Goal: Information Seeking & Learning: Check status

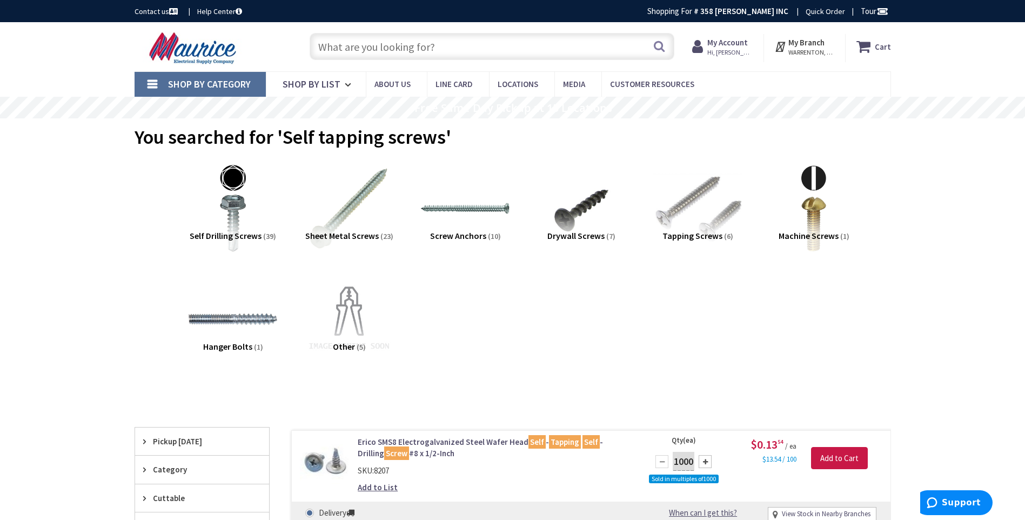
click at [435, 50] on input "text" at bounding box center [492, 46] width 365 height 27
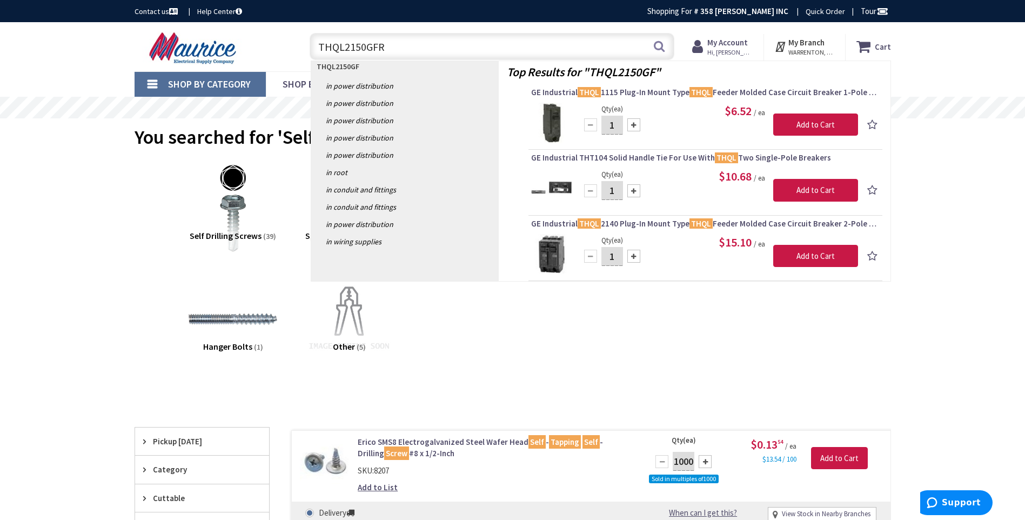
type input "THQL2150GFRT"
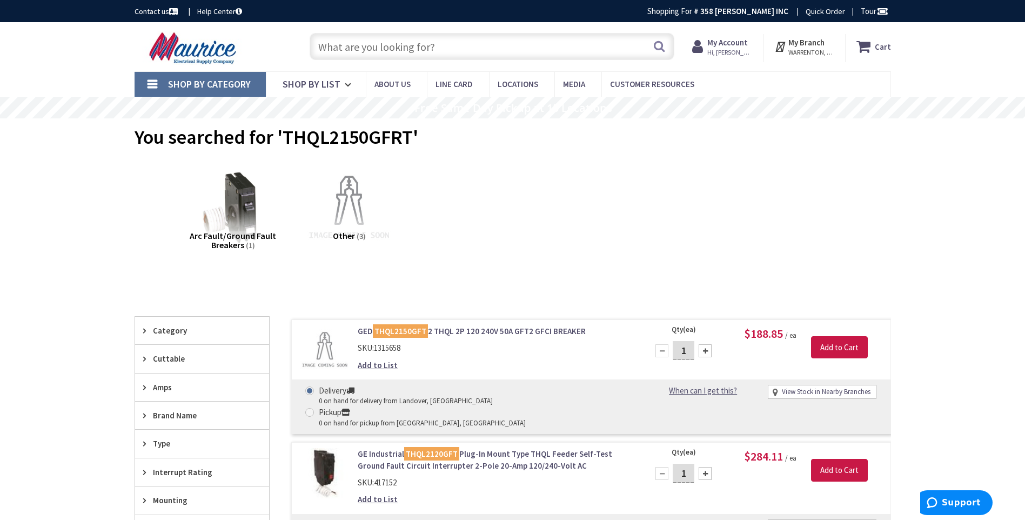
click at [494, 330] on link "GED THQL2150GFT 2 THQL 2P 120 240V 50A GFT2 GFCI BREAKER" at bounding box center [495, 330] width 275 height 11
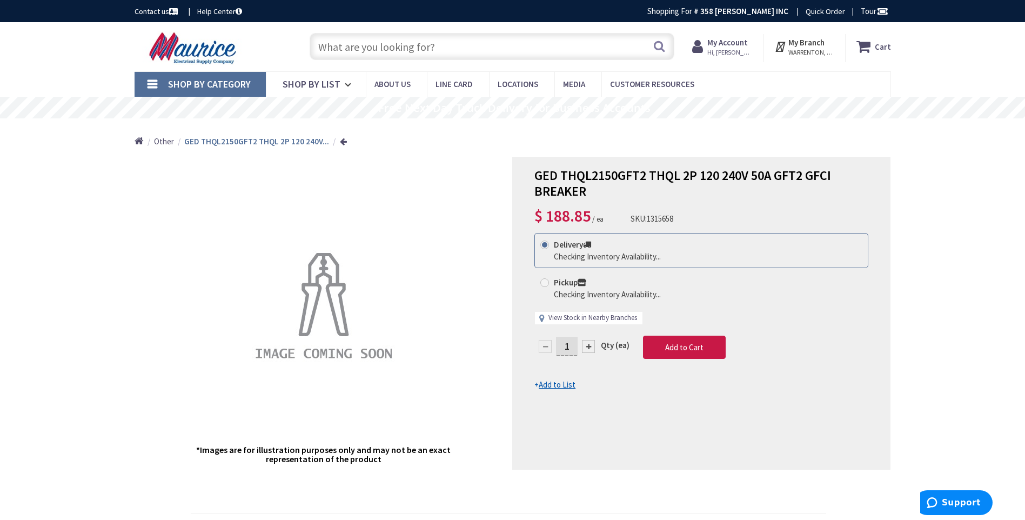
click at [588, 317] on link "View Stock in Nearby Branches" at bounding box center [593, 318] width 89 height 10
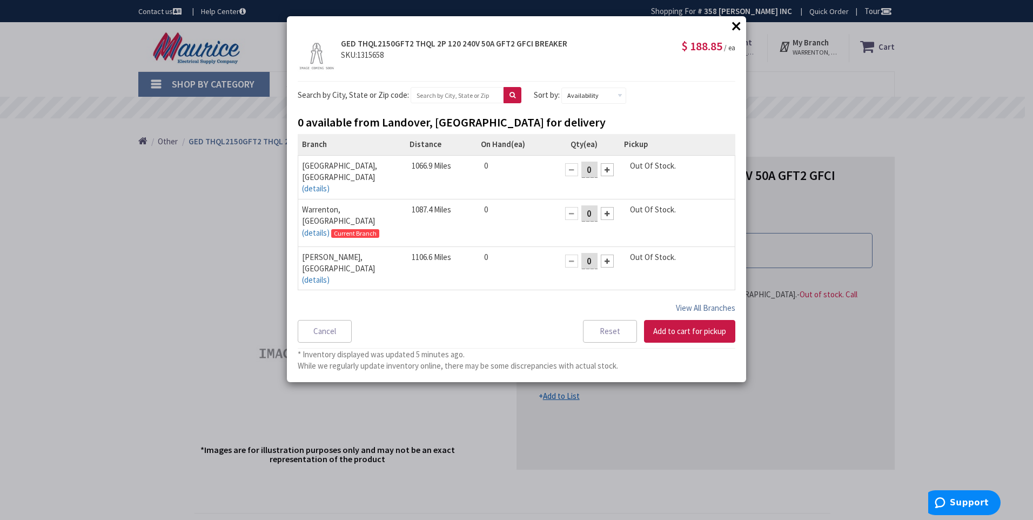
click at [698, 305] on button "View All Branches" at bounding box center [705, 308] width 59 height 14
select select "data-availability"
click at [739, 25] on button "×" at bounding box center [737, 26] width 16 height 16
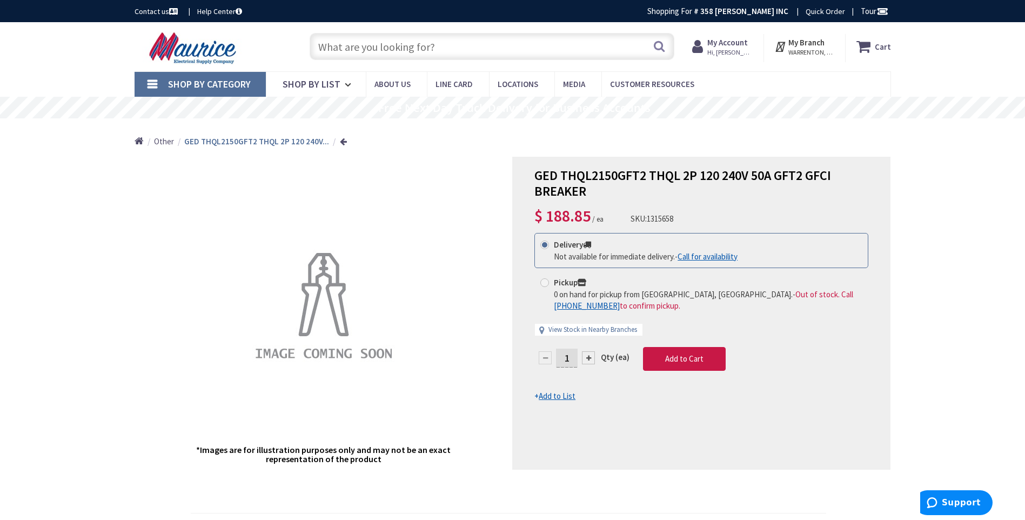
click at [473, 46] on input "text" at bounding box center [492, 46] width 365 height 27
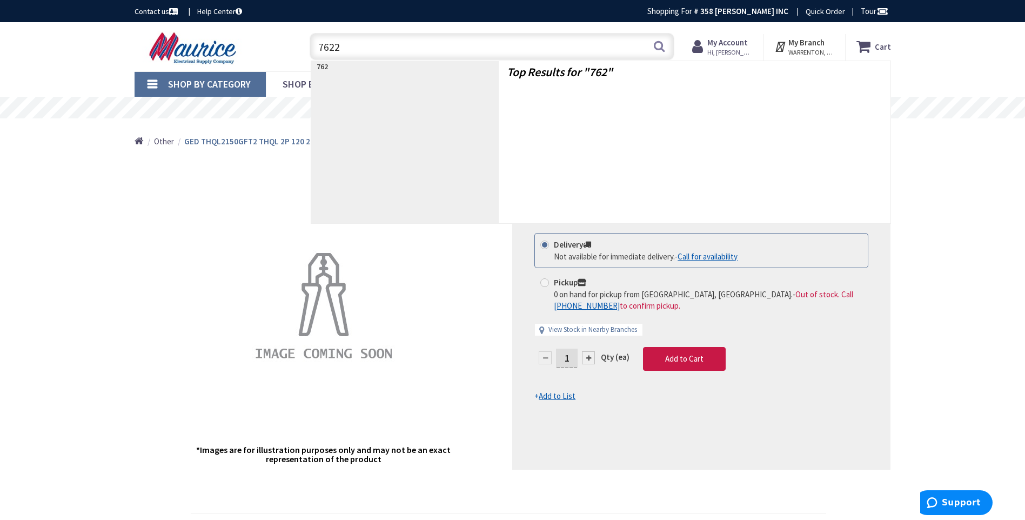
type input "76223"
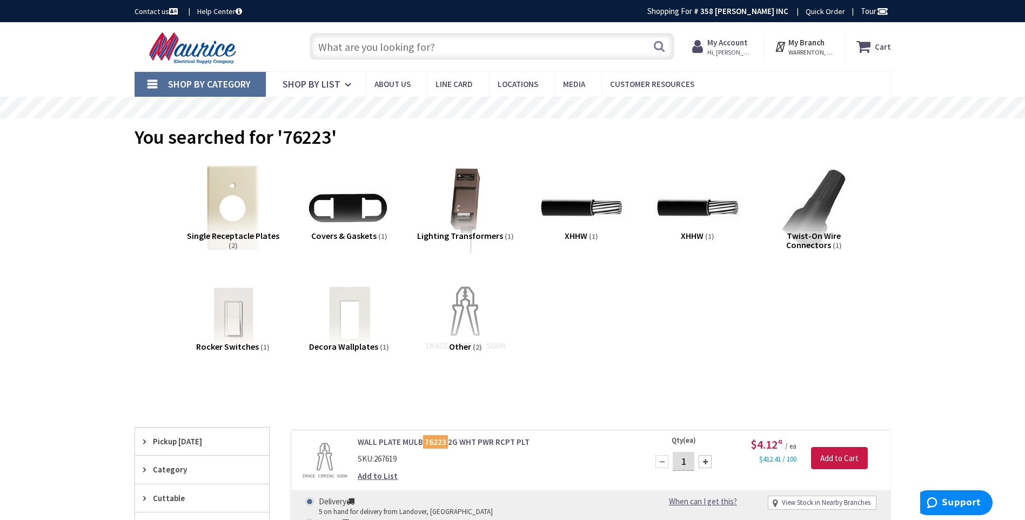
click at [473, 46] on input "text" at bounding box center [492, 46] width 365 height 27
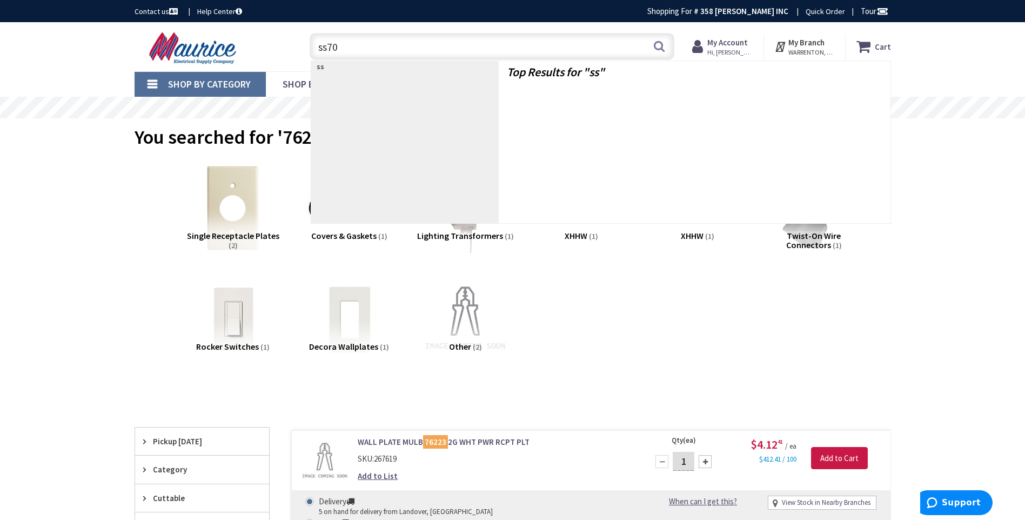
type input "ss701"
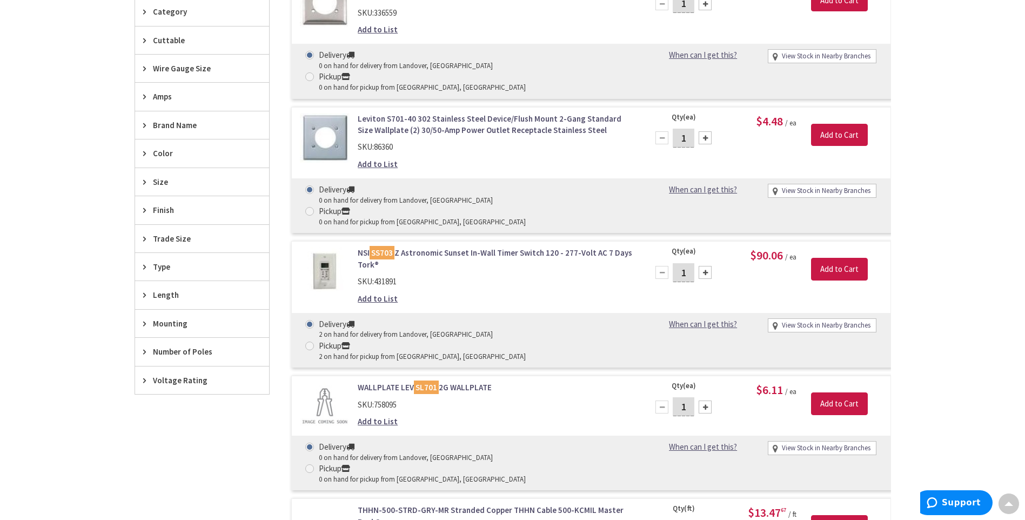
scroll to position [270, 0]
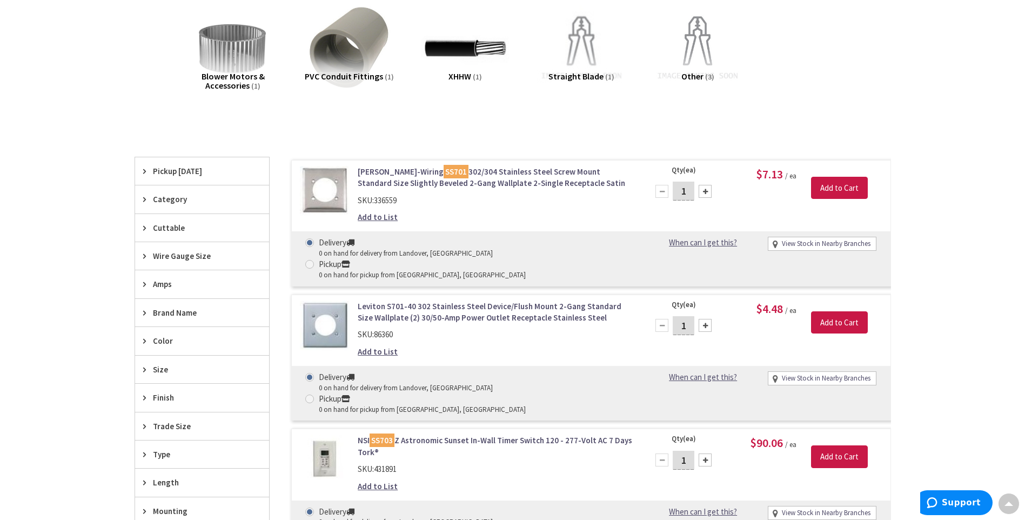
click at [454, 301] on link "Leviton S701-40 302 Stainless Steel Device/Flush Mount 2-Gang Standard Size Wal…" at bounding box center [495, 312] width 275 height 23
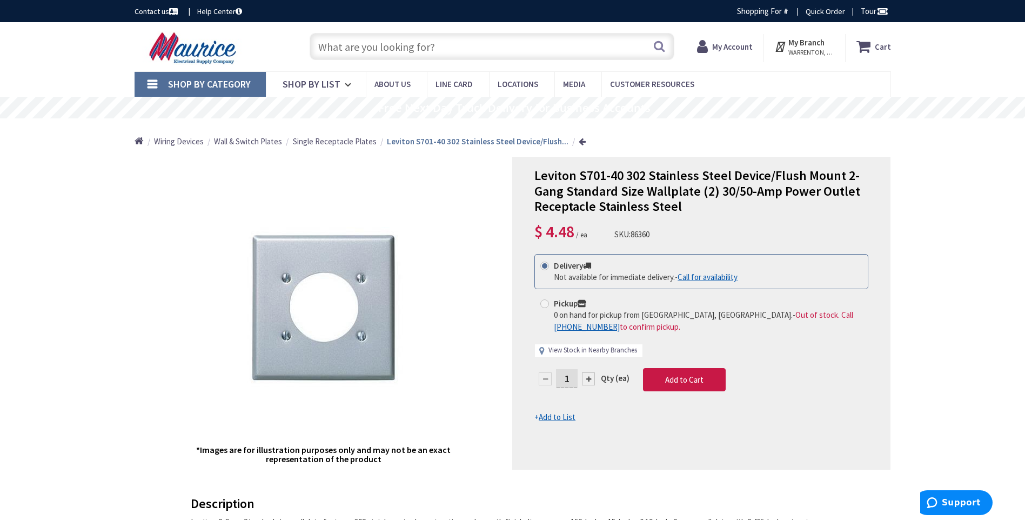
click at [584, 350] on link "View Stock in Nearby Branches" at bounding box center [593, 350] width 89 height 10
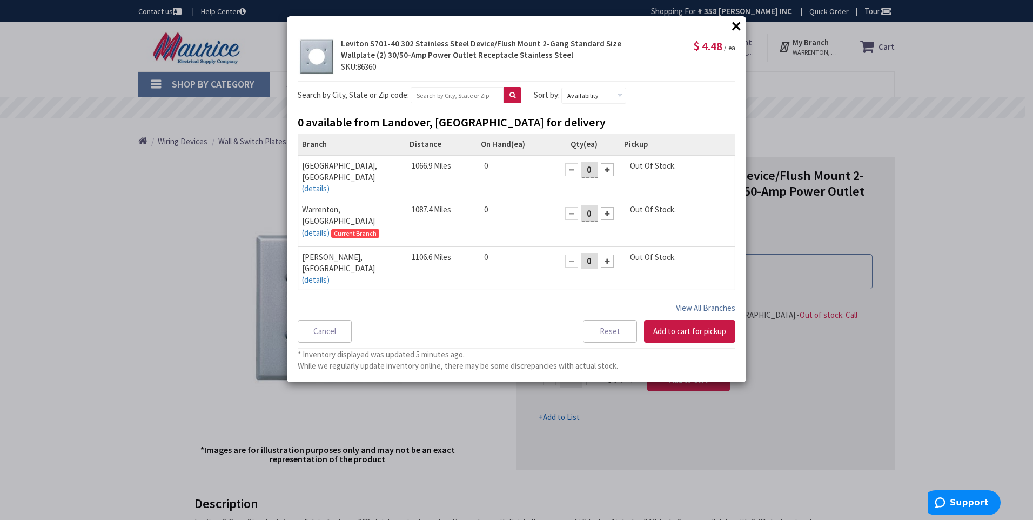
click at [706, 309] on button "View All Branches" at bounding box center [705, 308] width 59 height 14
select select "data-availability"
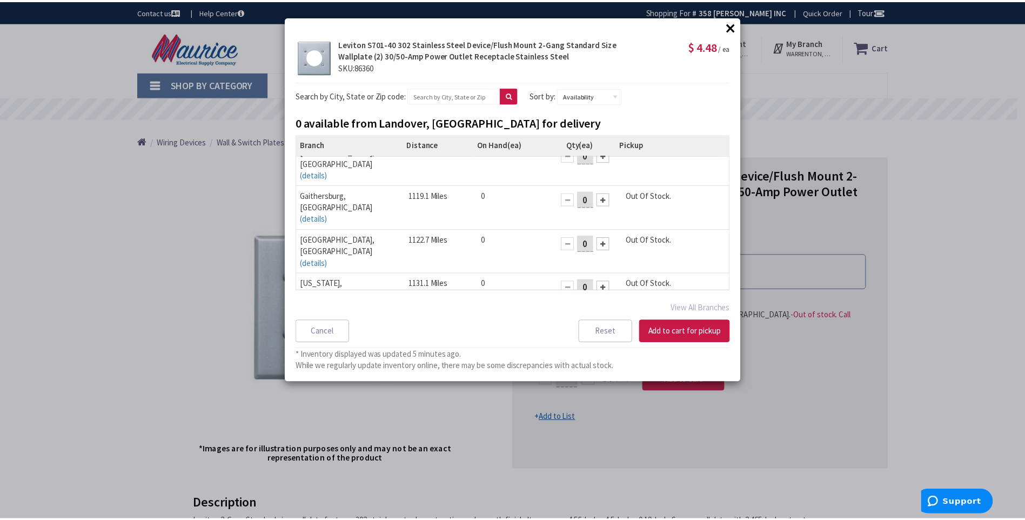
scroll to position [302, 0]
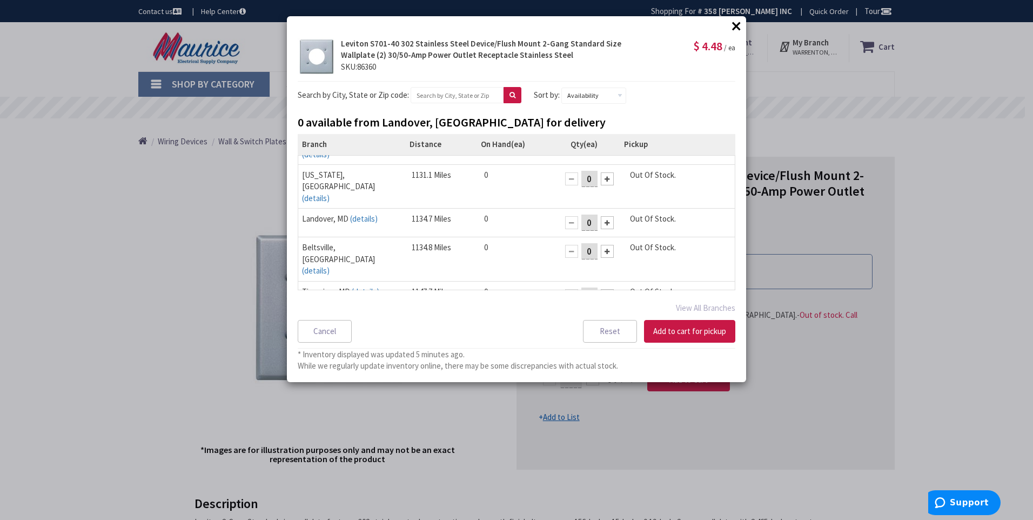
click at [737, 24] on button "×" at bounding box center [737, 26] width 16 height 16
